Goal: Task Accomplishment & Management: Manage account settings

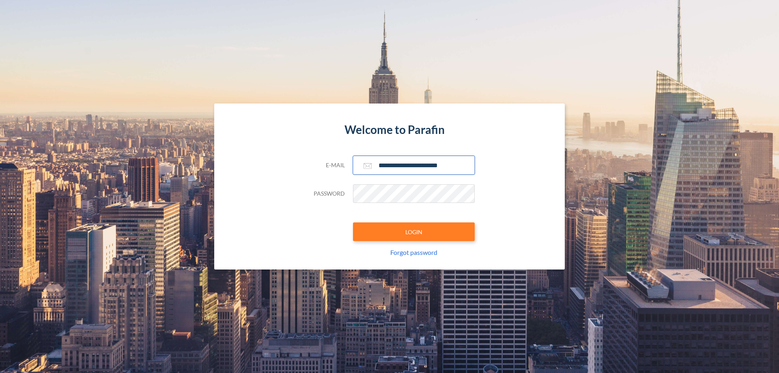
type input "**********"
click at [414, 232] on button "LOGIN" at bounding box center [414, 231] width 122 height 19
